Goal: Find specific page/section: Find specific page/section

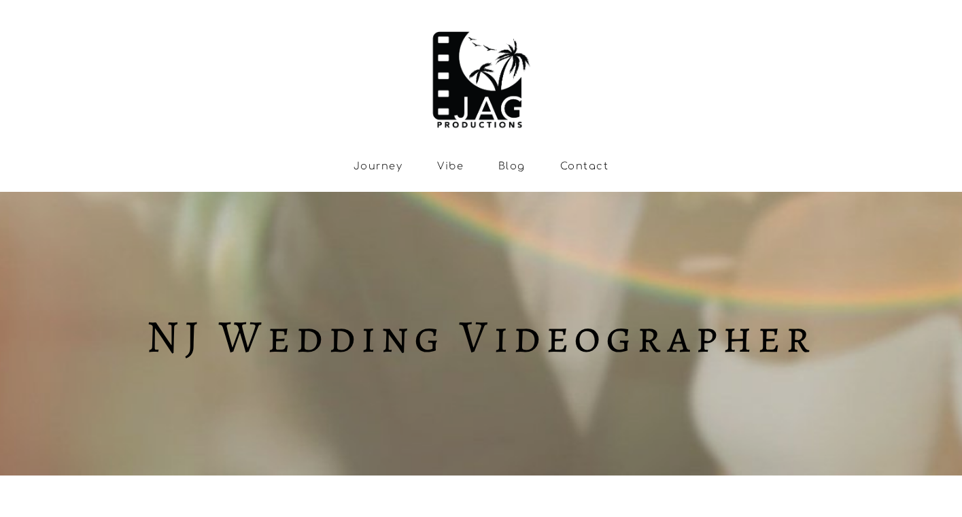
click at [454, 167] on link "Vibe" at bounding box center [450, 167] width 27 height 12
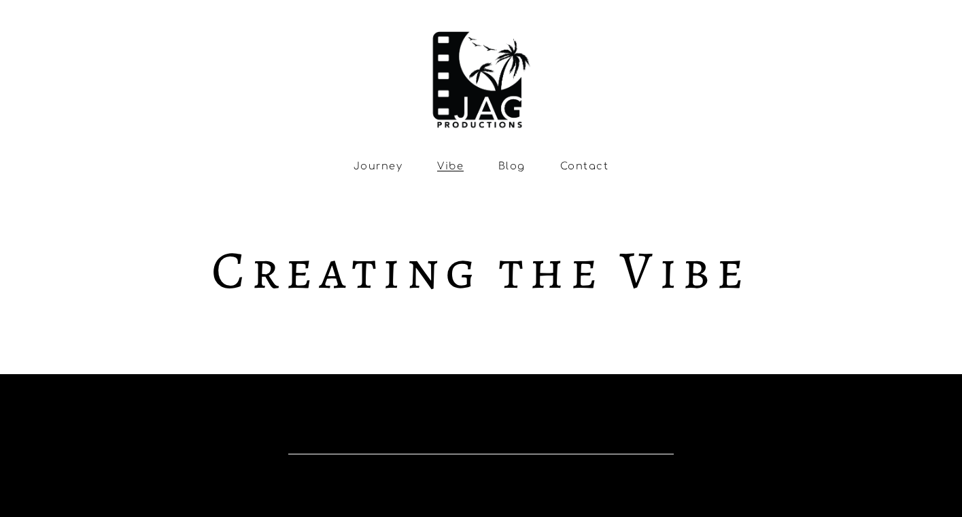
click at [374, 167] on link "Journey" at bounding box center [378, 167] width 49 height 12
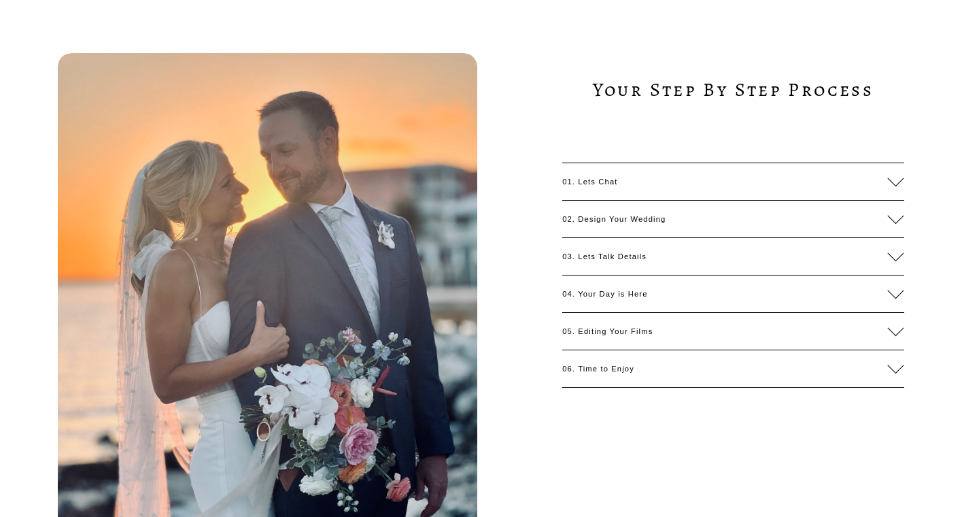
scroll to position [1339, 0]
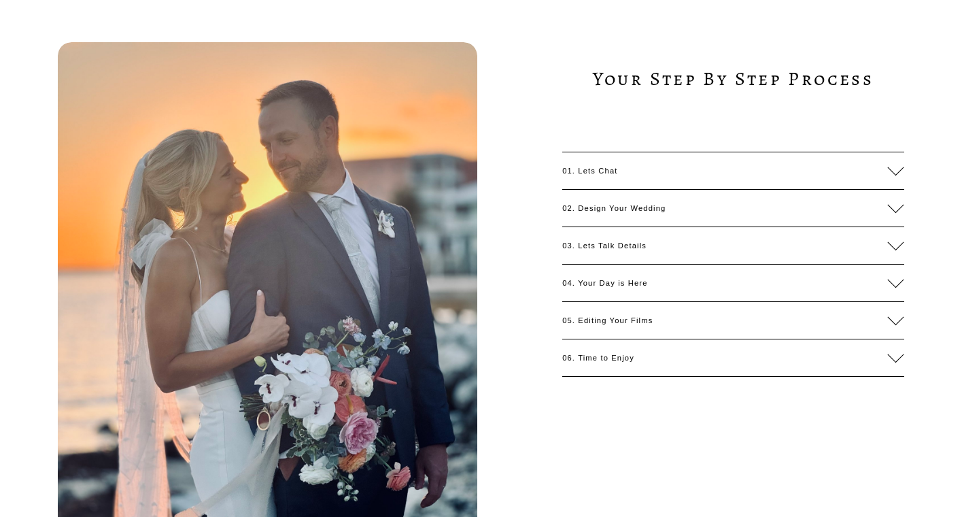
click at [592, 175] on span "01. Lets Chat" at bounding box center [726, 171] width 326 height 8
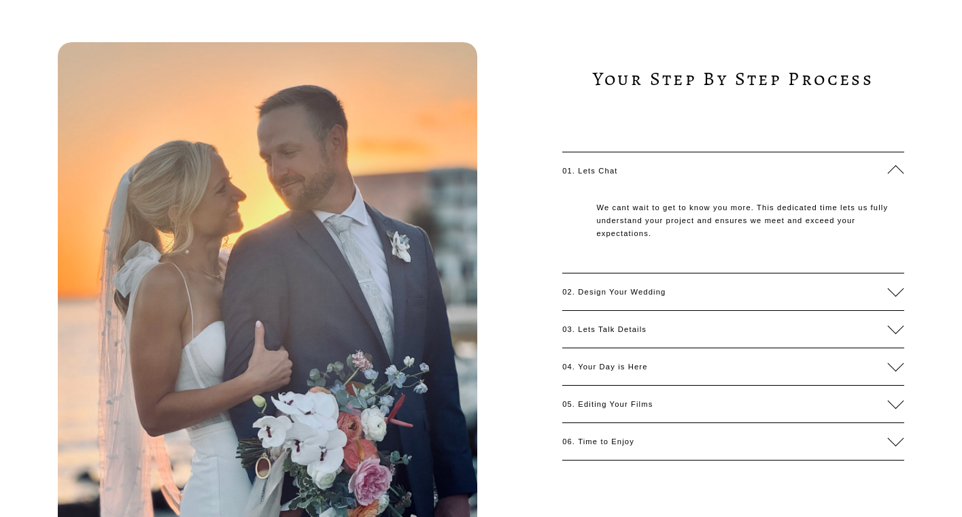
click at [592, 175] on span "01. Lets Chat" at bounding box center [726, 171] width 326 height 8
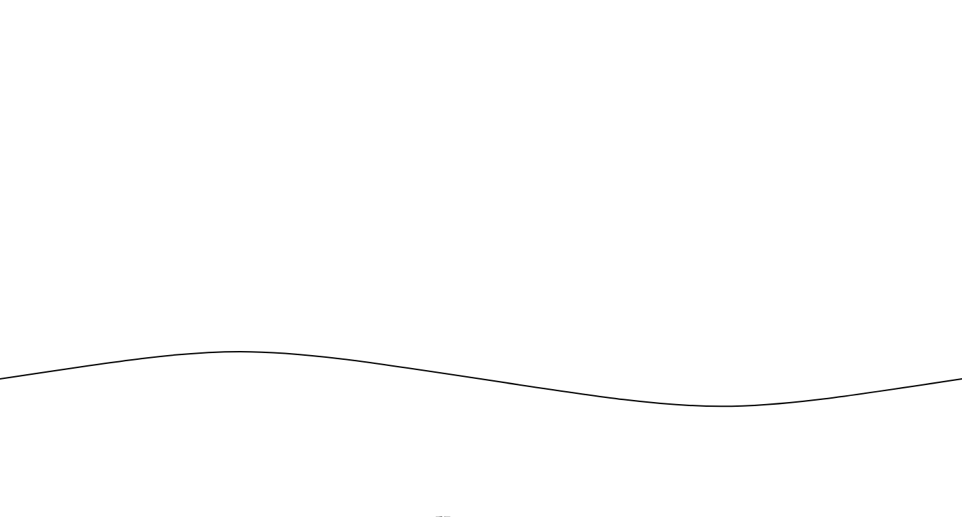
scroll to position [2036, 0]
